Goal: Navigation & Orientation: Find specific page/section

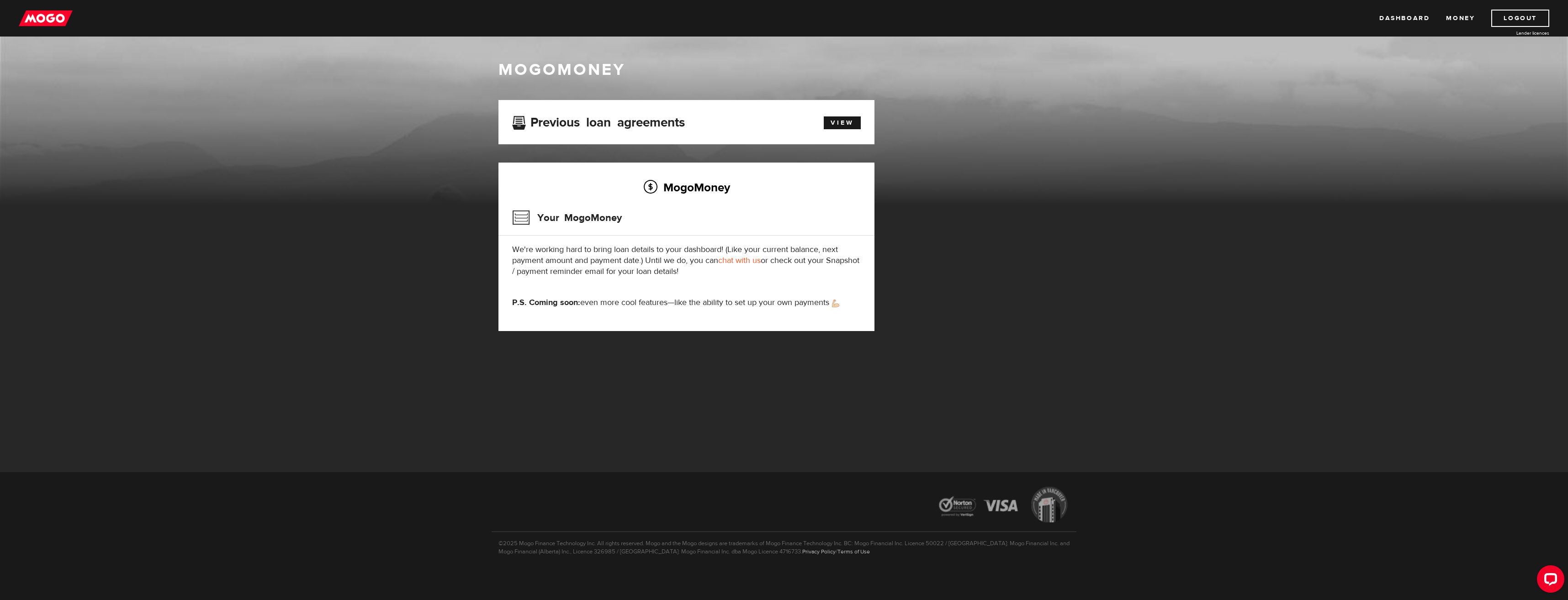
click at [52, 21] on img at bounding box center [46, 18] width 54 height 18
click at [47, 21] on img at bounding box center [46, 18] width 54 height 18
